Goal: Task Accomplishment & Management: Use online tool/utility

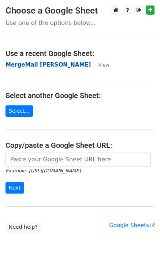
click at [40, 64] on strong "MergeMail [PERSON_NAME]" at bounding box center [47, 65] width 85 height 7
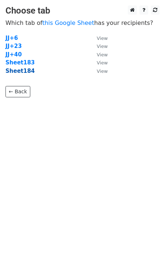
click at [27, 73] on strong "Sheet184" at bounding box center [19, 71] width 29 height 7
click at [26, 72] on strong "Sheet184" at bounding box center [19, 71] width 29 height 7
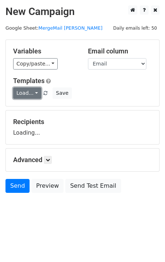
click at [32, 94] on link "Load..." at bounding box center [27, 92] width 28 height 11
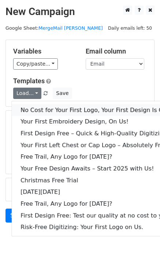
click at [47, 112] on link "No Cost for Your First Logo, Your First Design Is On Us!" at bounding box center [100, 110] width 176 height 12
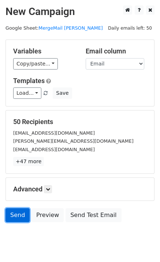
click at [22, 219] on link "Send" at bounding box center [17, 215] width 24 height 14
click at [21, 218] on link "Send" at bounding box center [17, 215] width 24 height 14
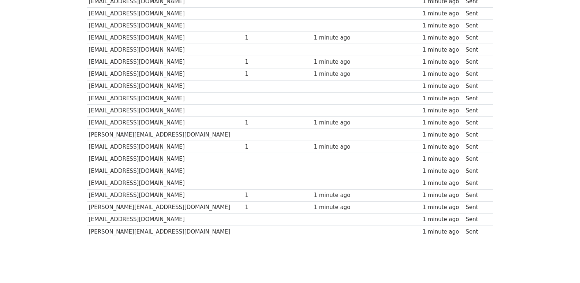
scroll to position [510, 0]
